Goal: Navigation & Orientation: Find specific page/section

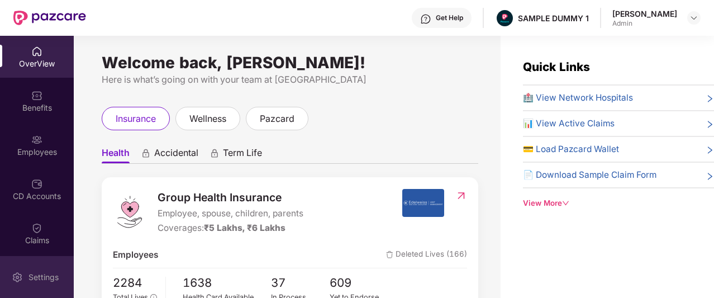
click at [40, 276] on div "Settings" at bounding box center [43, 277] width 37 height 11
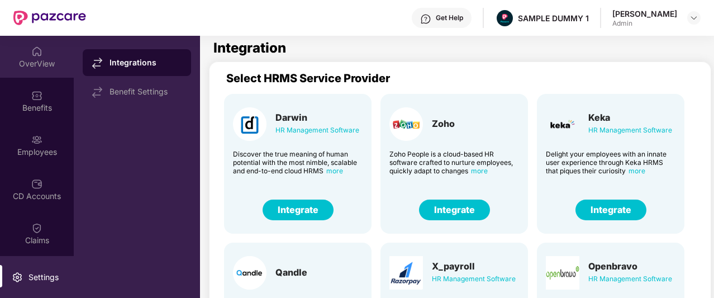
click at [37, 73] on div "OverView" at bounding box center [37, 57] width 74 height 42
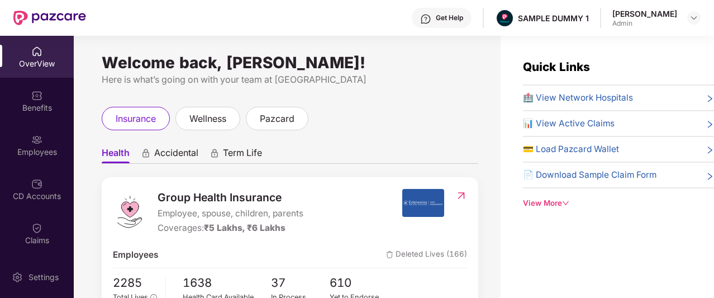
click at [537, 203] on div "View More" at bounding box center [618, 203] width 191 height 12
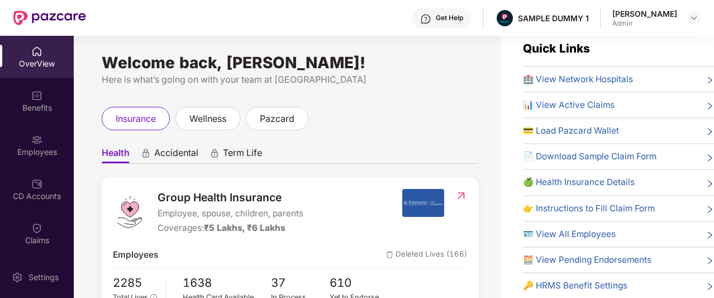
scroll to position [18, 0]
click at [450, 16] on div "Get Help" at bounding box center [449, 17] width 27 height 9
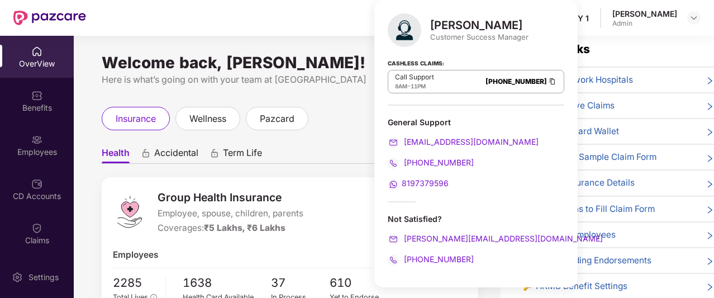
click at [341, 146] on ul "Health Accidental Term Life" at bounding box center [290, 152] width 377 height 22
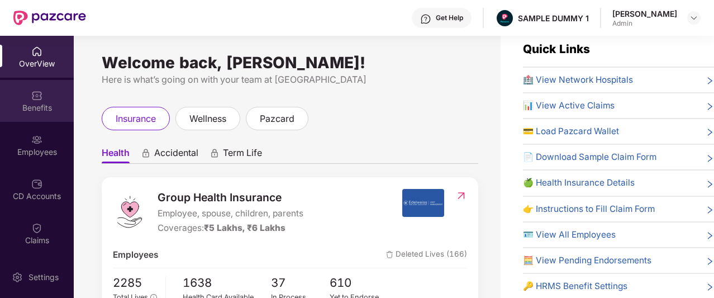
click at [46, 110] on div "Benefits" at bounding box center [37, 107] width 74 height 11
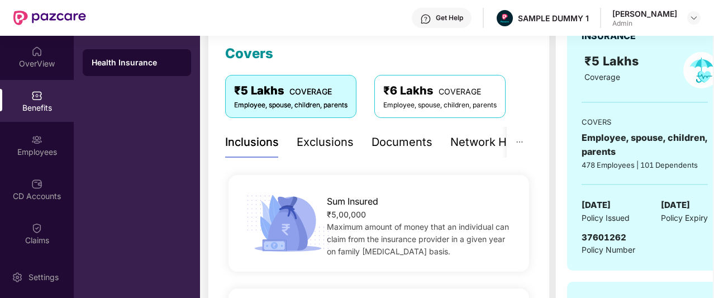
scroll to position [156, 0]
click at [316, 149] on div "Exclusions" at bounding box center [325, 141] width 57 height 17
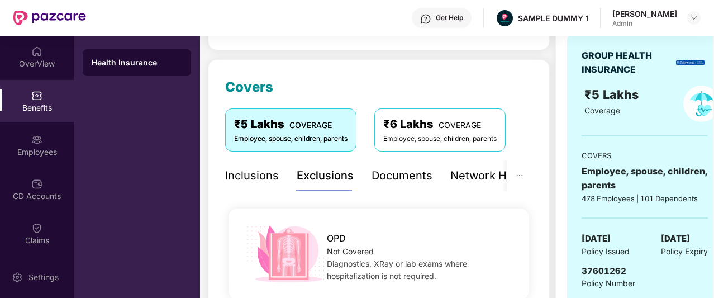
scroll to position [116, 0]
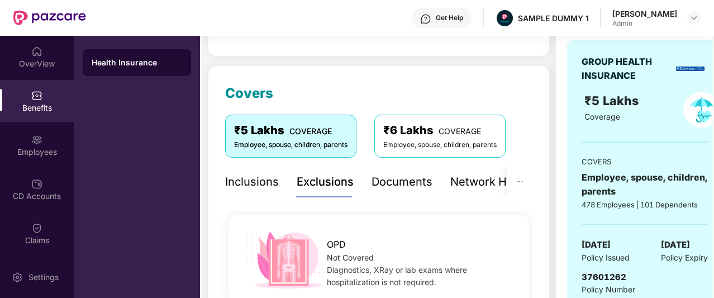
click at [415, 177] on div "Documents" at bounding box center [402, 181] width 61 height 17
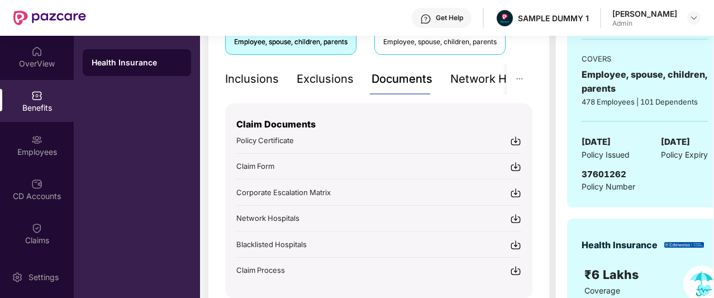
scroll to position [220, 0]
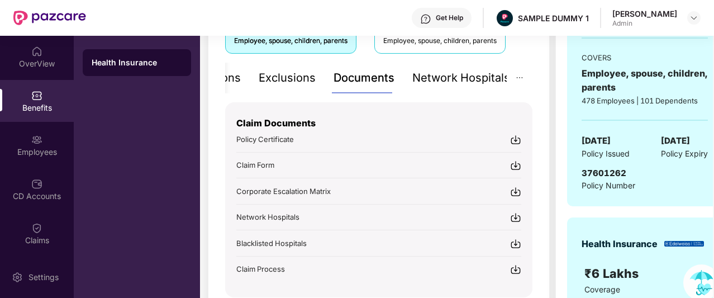
click at [471, 73] on div "Network Hospitals" at bounding box center [461, 77] width 98 height 17
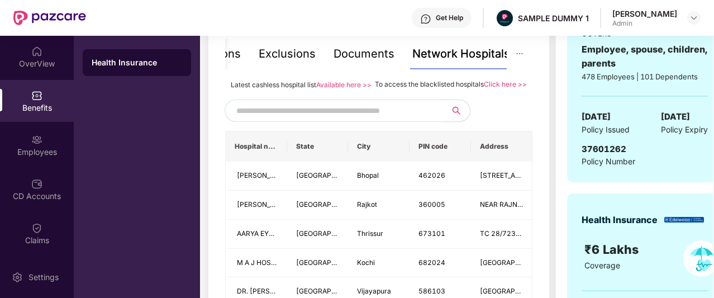
scroll to position [247, 0]
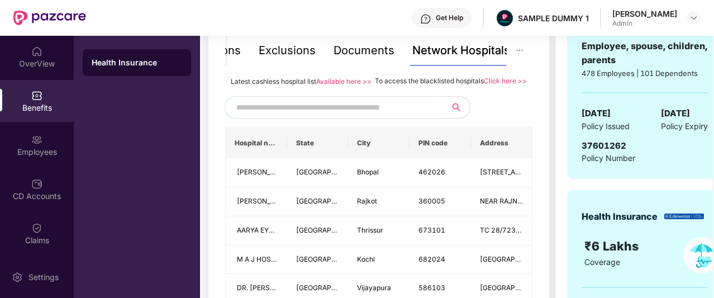
click at [402, 116] on input "text" at bounding box center [331, 107] width 191 height 17
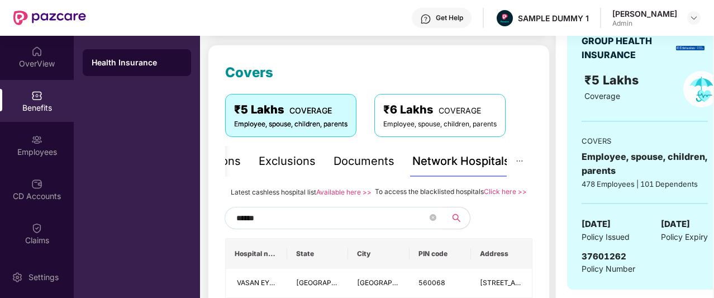
scroll to position [136, 0]
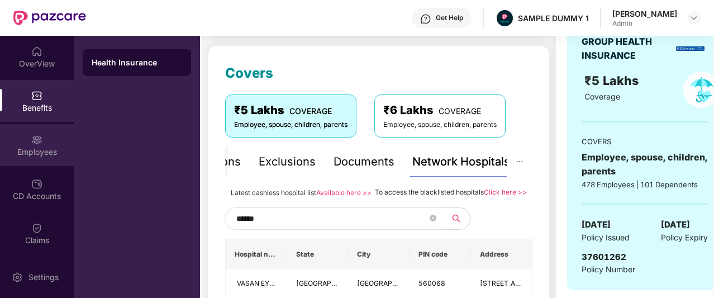
type input "******"
click at [41, 151] on div "Employees" at bounding box center [37, 151] width 74 height 11
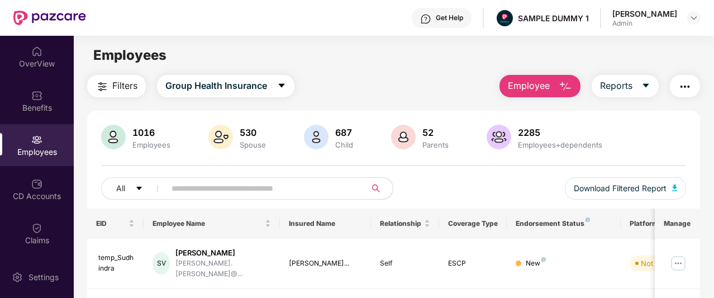
click at [541, 86] on span "Employee" at bounding box center [529, 86] width 42 height 14
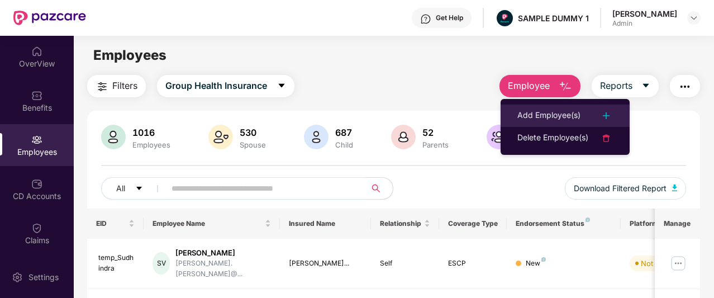
click at [533, 112] on div "Add Employee(s)" at bounding box center [549, 115] width 63 height 13
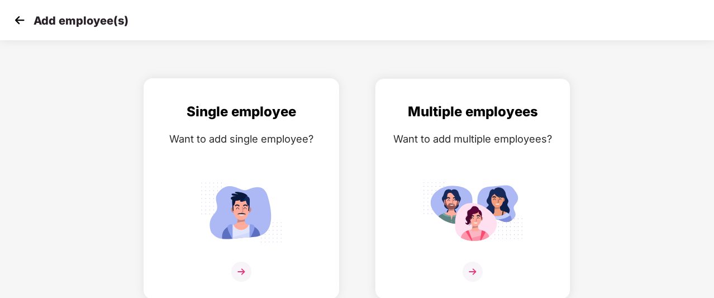
click at [176, 137] on div "Want to add single employee?" at bounding box center [241, 139] width 172 height 16
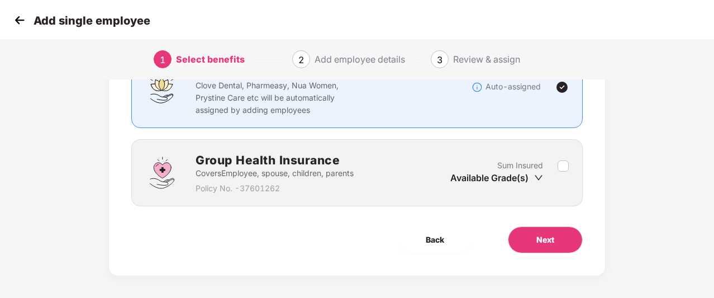
scroll to position [78, 0]
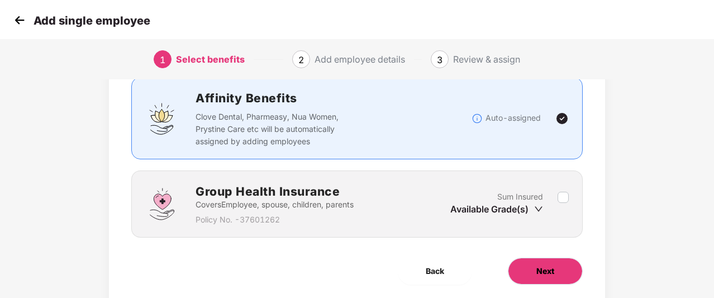
click at [537, 269] on span "Next" at bounding box center [546, 271] width 18 height 12
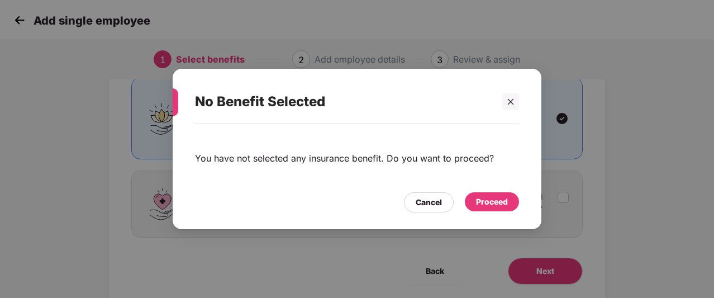
click at [505, 207] on div "Proceed" at bounding box center [492, 202] width 32 height 12
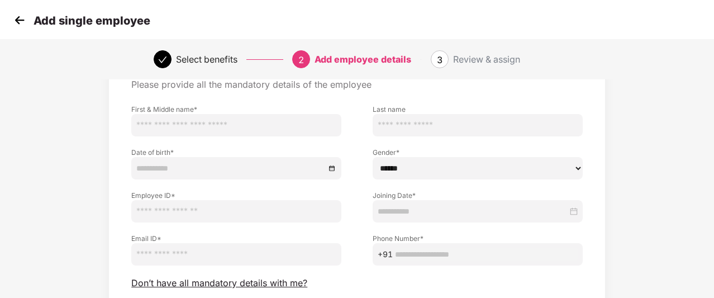
scroll to position [118, 0]
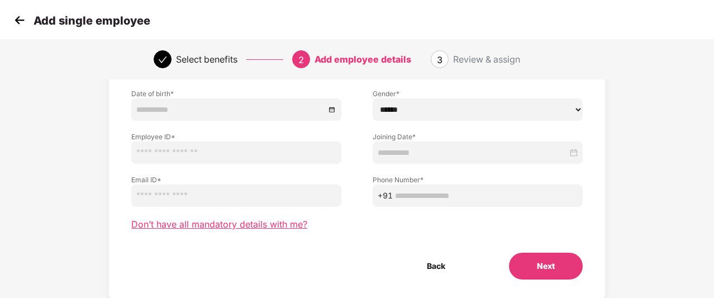
click at [249, 224] on span "Don’t have all mandatory details with me?" at bounding box center [219, 225] width 176 height 12
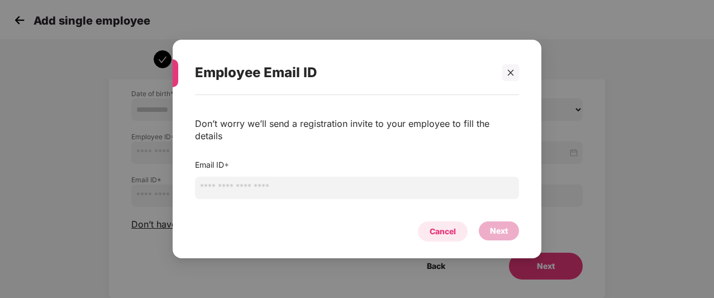
click at [435, 225] on div "Cancel" at bounding box center [443, 231] width 26 height 12
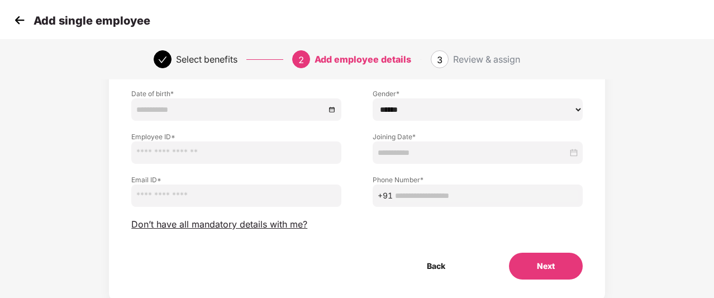
click at [544, 264] on button "Next" at bounding box center [546, 266] width 74 height 27
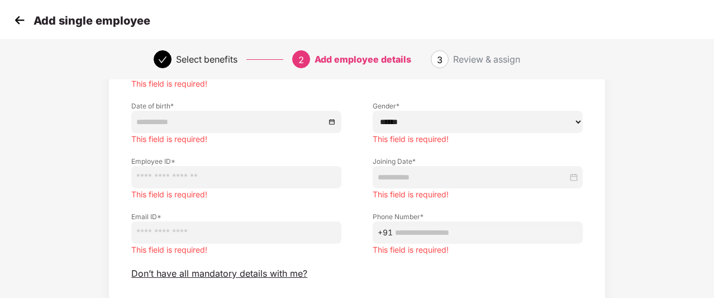
click at [23, 16] on img at bounding box center [19, 20] width 17 height 17
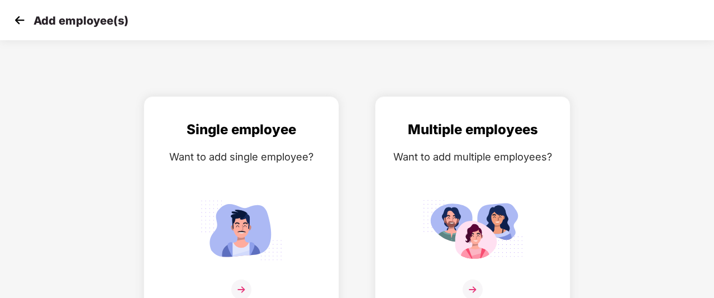
click at [23, 16] on img at bounding box center [19, 20] width 17 height 17
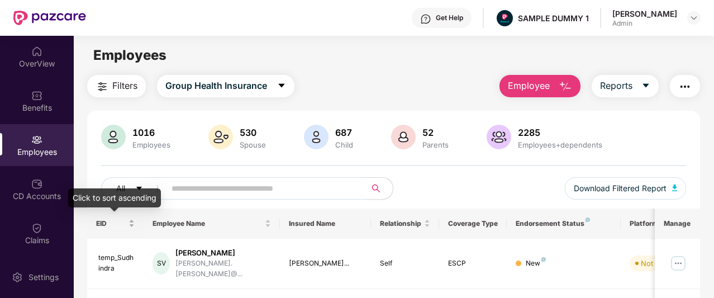
scroll to position [19, 0]
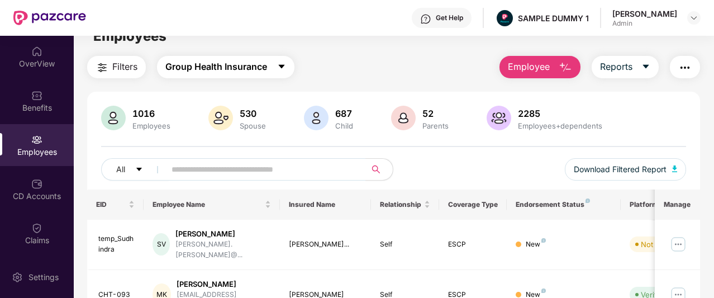
click at [225, 62] on span "Group Health Insurance" at bounding box center [216, 67] width 102 height 14
click at [195, 164] on input "text" at bounding box center [261, 169] width 179 height 17
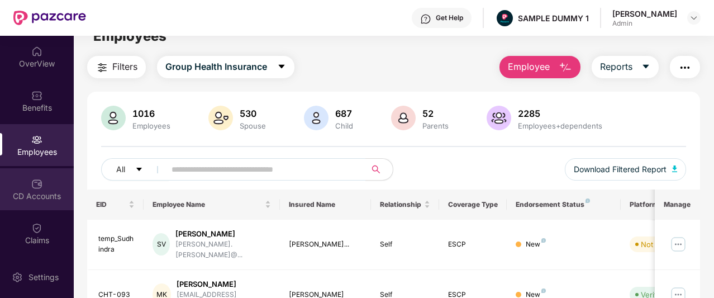
click at [26, 185] on div "CD Accounts" at bounding box center [37, 189] width 74 height 42
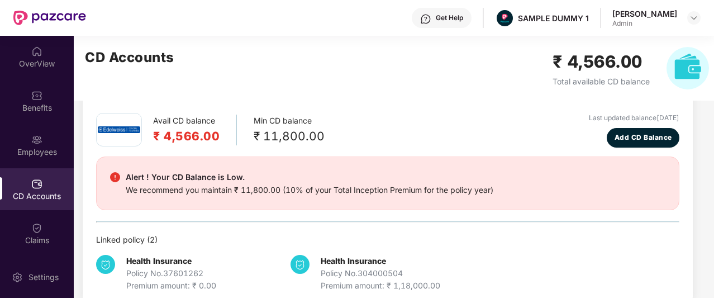
scroll to position [44, 0]
click at [647, 140] on span "Add CD Balance" at bounding box center [644, 138] width 58 height 11
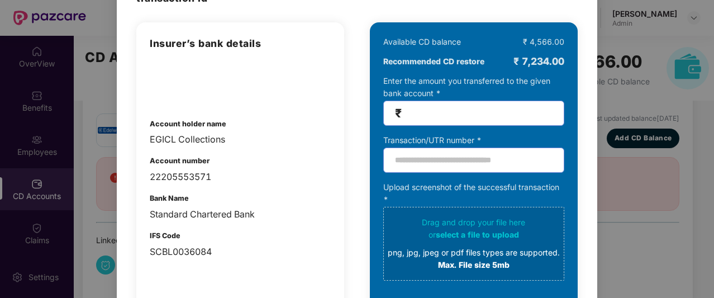
scroll to position [0, 0]
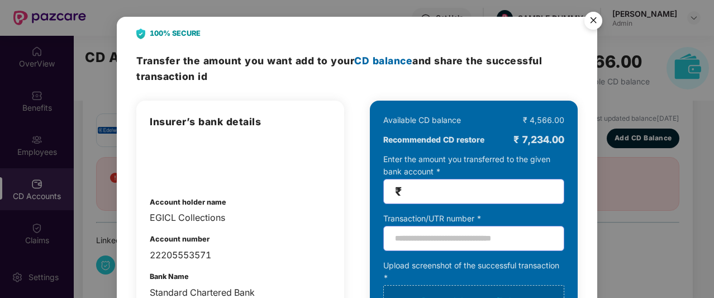
click at [595, 19] on img "Close" at bounding box center [593, 22] width 31 height 31
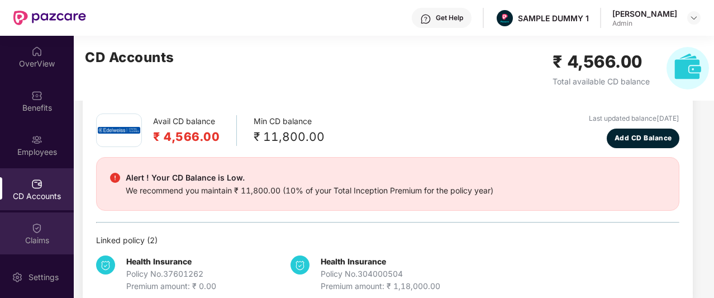
click at [18, 234] on div "Claims" at bounding box center [37, 233] width 74 height 42
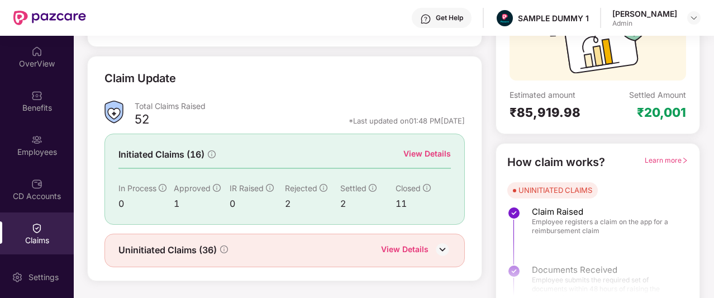
scroll to position [128, 0]
click at [437, 150] on div "View Details" at bounding box center [428, 153] width 48 height 12
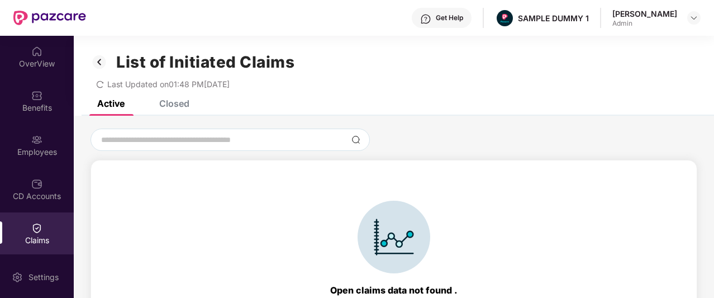
click at [178, 103] on div "Closed" at bounding box center [174, 103] width 30 height 11
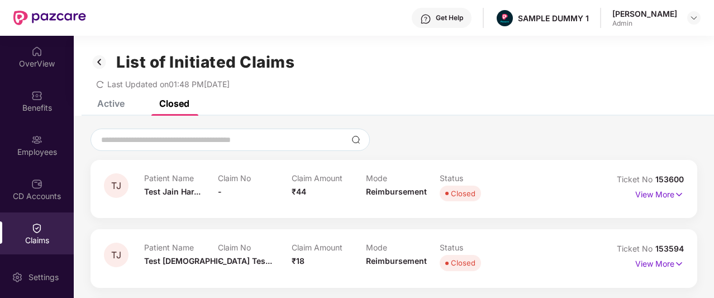
click at [103, 59] on img at bounding box center [100, 62] width 18 height 19
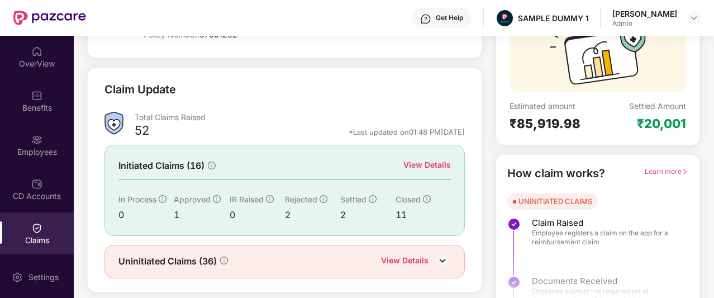
scroll to position [117, 0]
click at [448, 20] on div "Get Help" at bounding box center [442, 18] width 60 height 20
click at [358, 92] on div "Claim Update" at bounding box center [285, 95] width 361 height 31
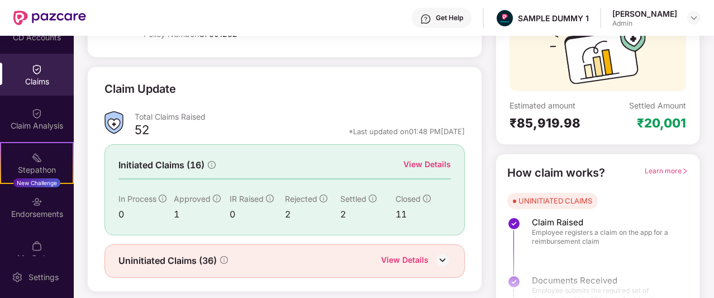
scroll to position [160, 0]
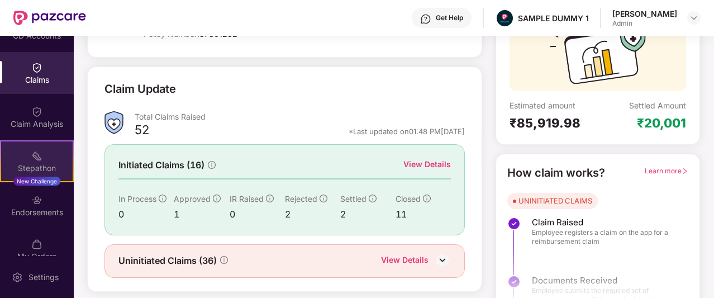
click at [31, 154] on img at bounding box center [36, 155] width 11 height 11
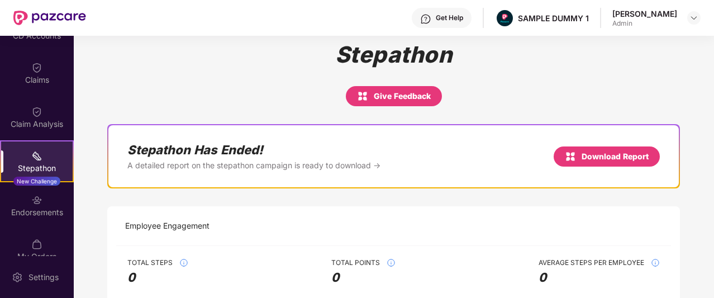
scroll to position [14, 0]
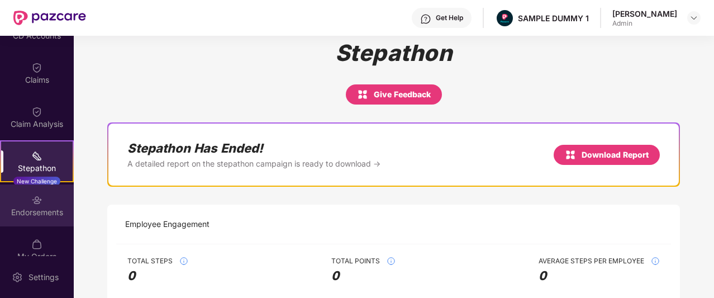
click at [45, 202] on div "Endorsements" at bounding box center [37, 205] width 74 height 42
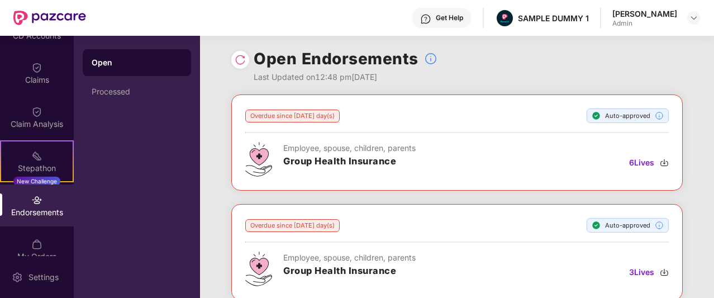
scroll to position [3, 0]
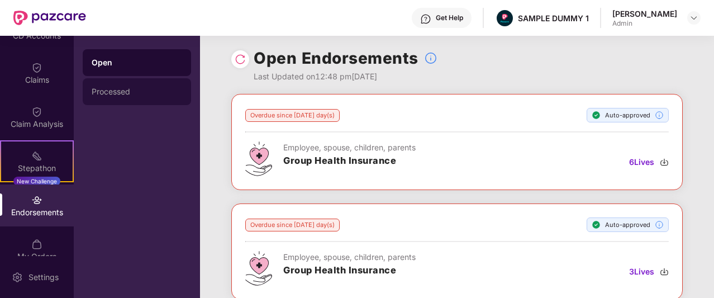
click at [115, 84] on div "Processed" at bounding box center [137, 91] width 108 height 27
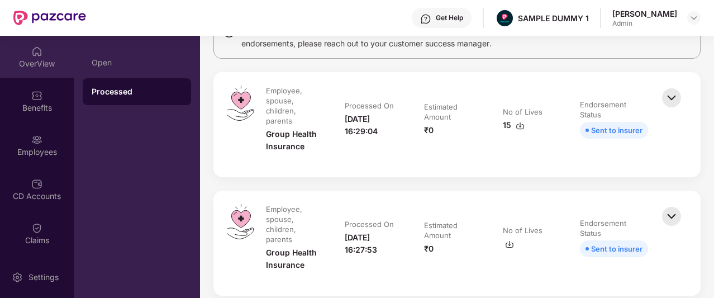
click at [37, 70] on div "OverView" at bounding box center [37, 57] width 74 height 42
